Goal: Task Accomplishment & Management: Complete application form

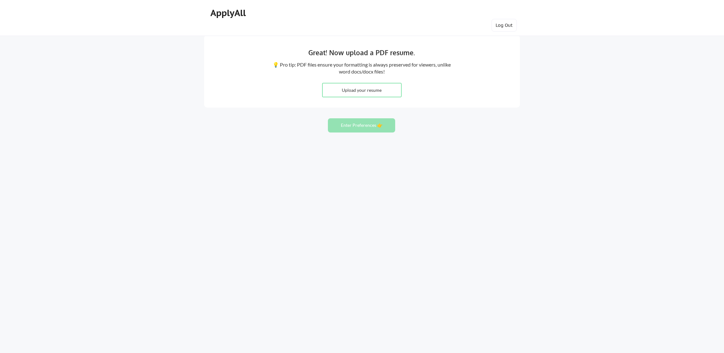
click at [283, 343] on div "Great! Now upload a PDF resume. 💡 Pro tip: PDF files ensure your formatting is …" at bounding box center [362, 176] width 724 height 353
click at [172, 248] on div "Great! Now upload a PDF resume. 💡 Pro tip: PDF files ensure your formatting is …" at bounding box center [362, 176] width 724 height 353
click at [378, 87] on input "file" at bounding box center [361, 90] width 79 height 14
click at [505, 22] on button "Log Out" at bounding box center [503, 25] width 25 height 13
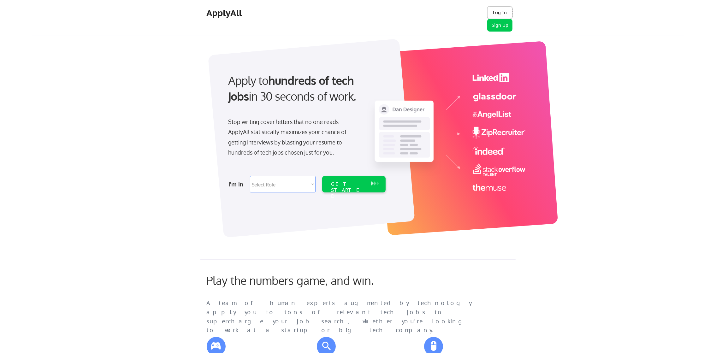
click at [502, 10] on button "Log In" at bounding box center [500, 12] width 25 height 13
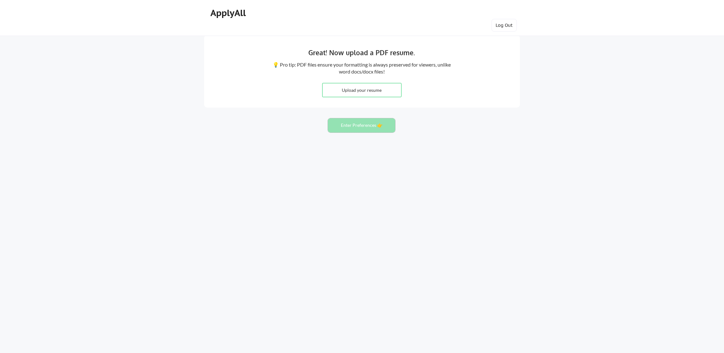
drag, startPoint x: 380, startPoint y: 130, endPoint x: 380, endPoint y: 125, distance: 4.7
click at [380, 125] on button "Enter Preferences 👉" at bounding box center [361, 125] width 67 height 14
click at [378, 123] on button "Enter Preferences 👉" at bounding box center [361, 125] width 67 height 14
click at [362, 133] on div "Great! Now upload a PDF resume. 💡 Pro tip: PDF files ensure your formatting is …" at bounding box center [362, 176] width 724 height 353
click at [363, 124] on button "Enter Preferences 👉" at bounding box center [361, 125] width 67 height 14
